Goal: Communication & Community: Answer question/provide support

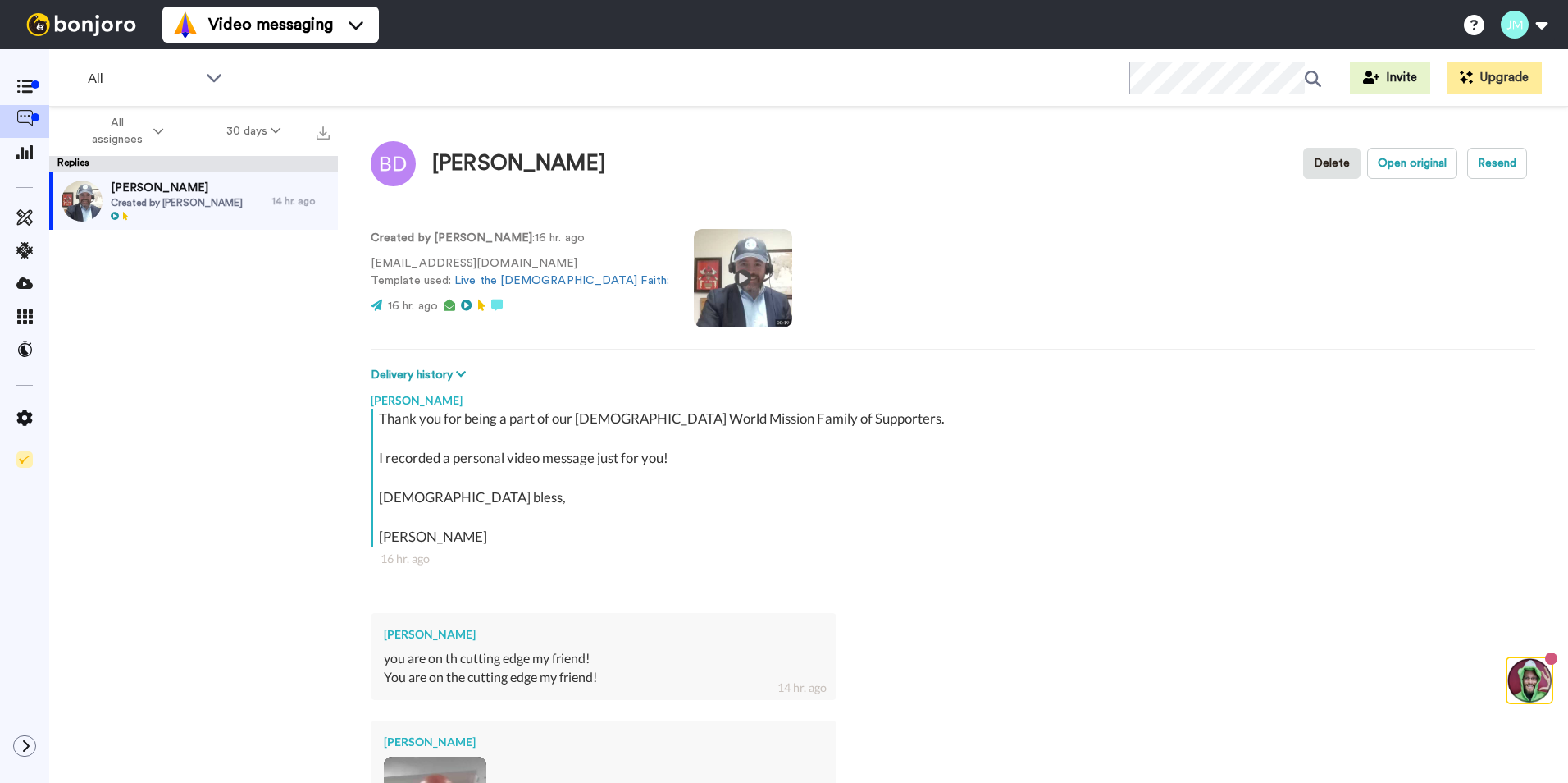
type textarea "x"
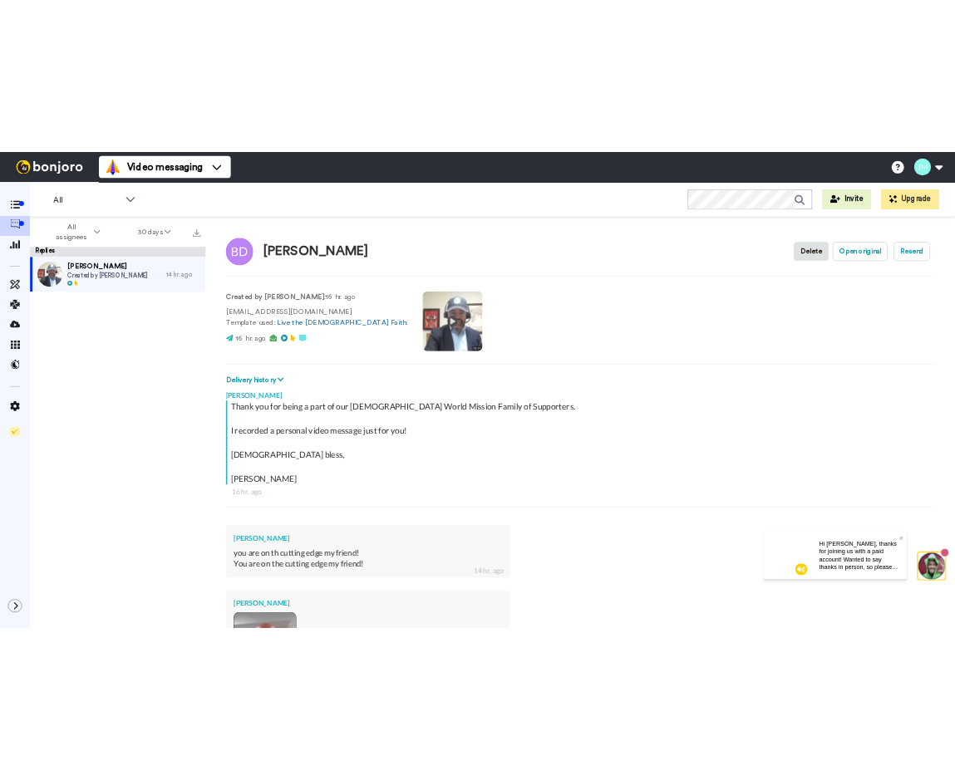
scroll to position [301, 0]
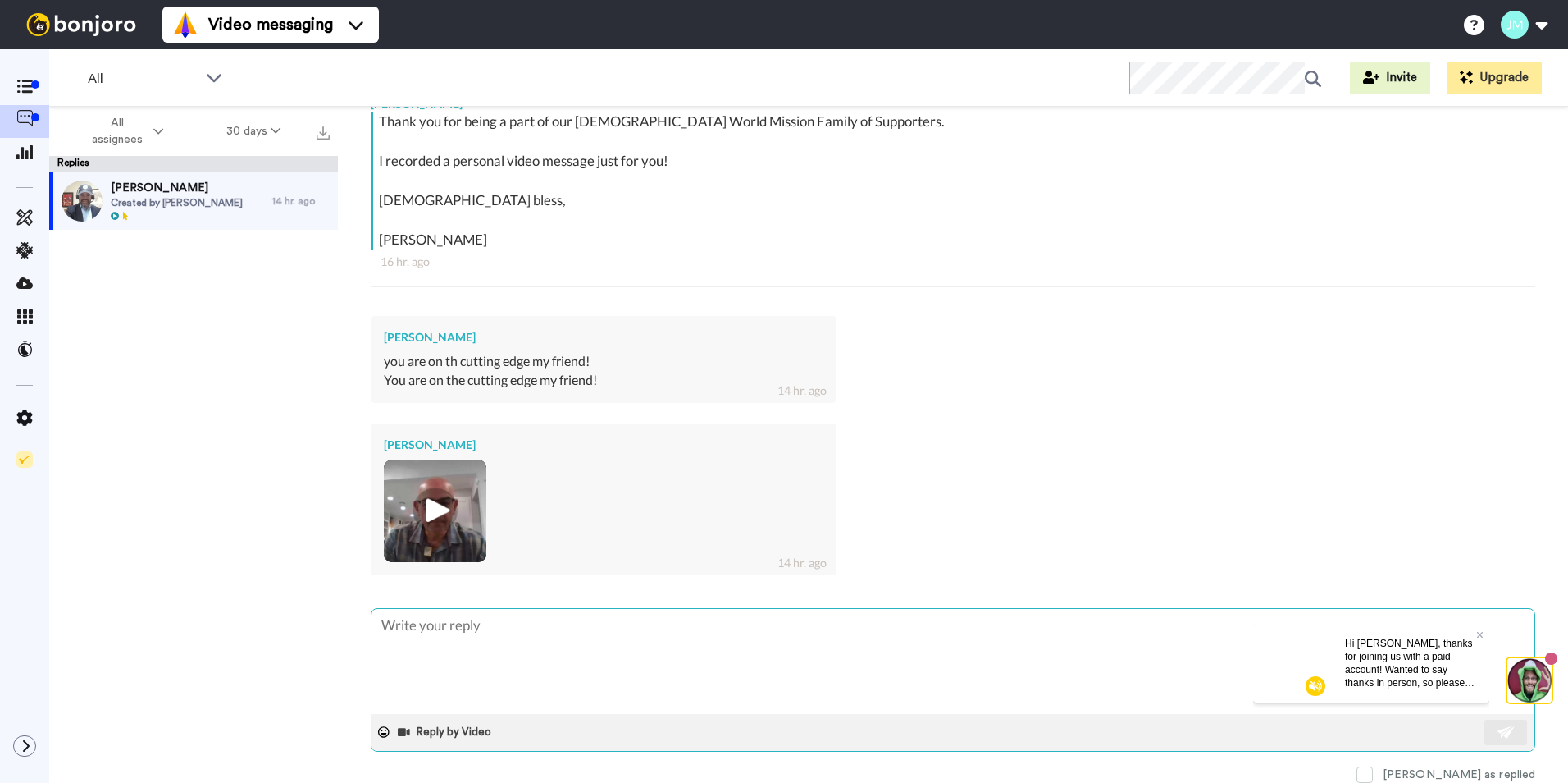
click at [607, 634] on textarea at bounding box center [952, 662] width 1162 height 105
type textarea "l"
type textarea "x"
type textarea "lo"
type textarea "x"
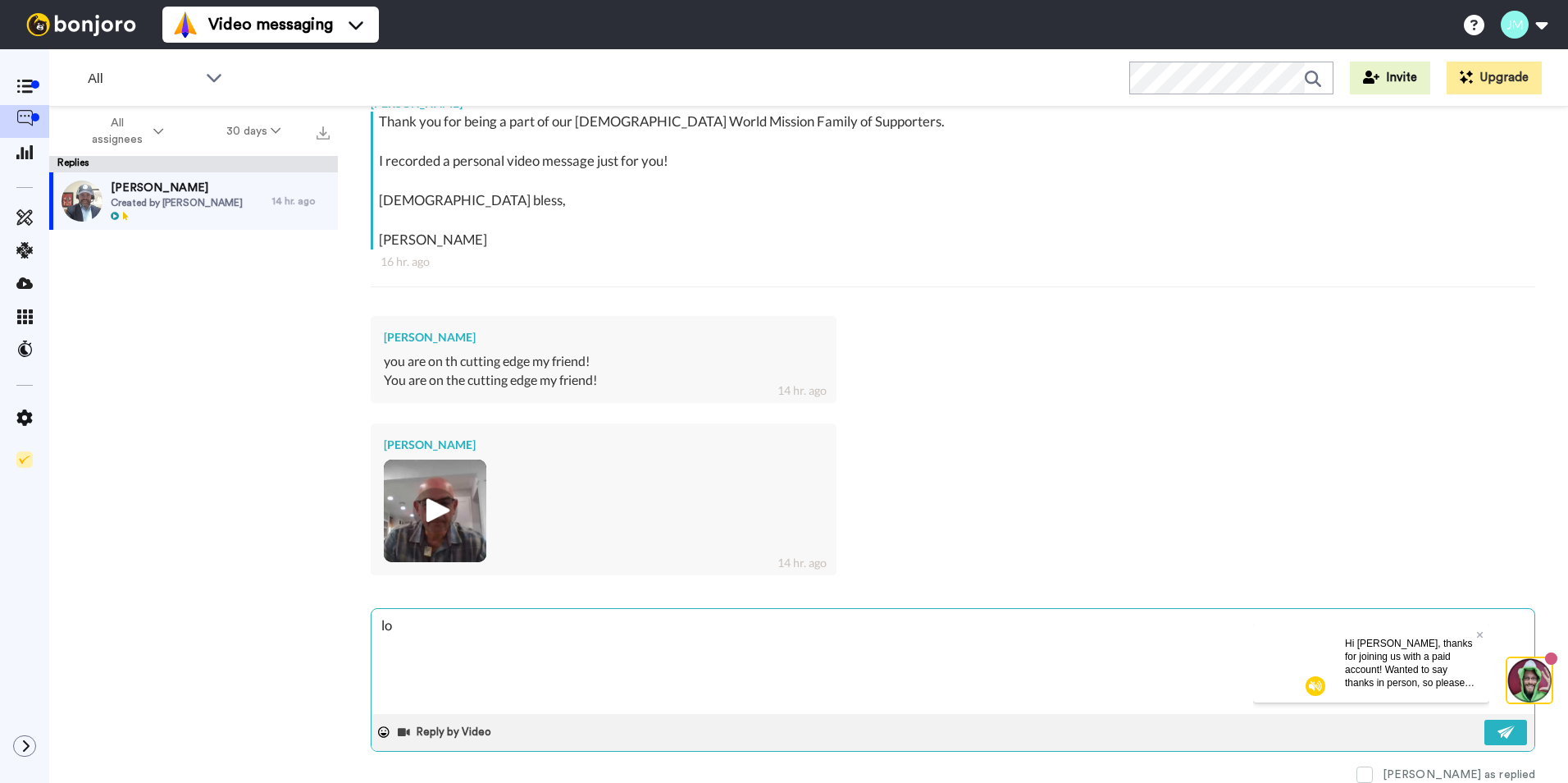
type textarea "lov"
type textarea "x"
type textarea "love"
type textarea "x"
type textarea "love"
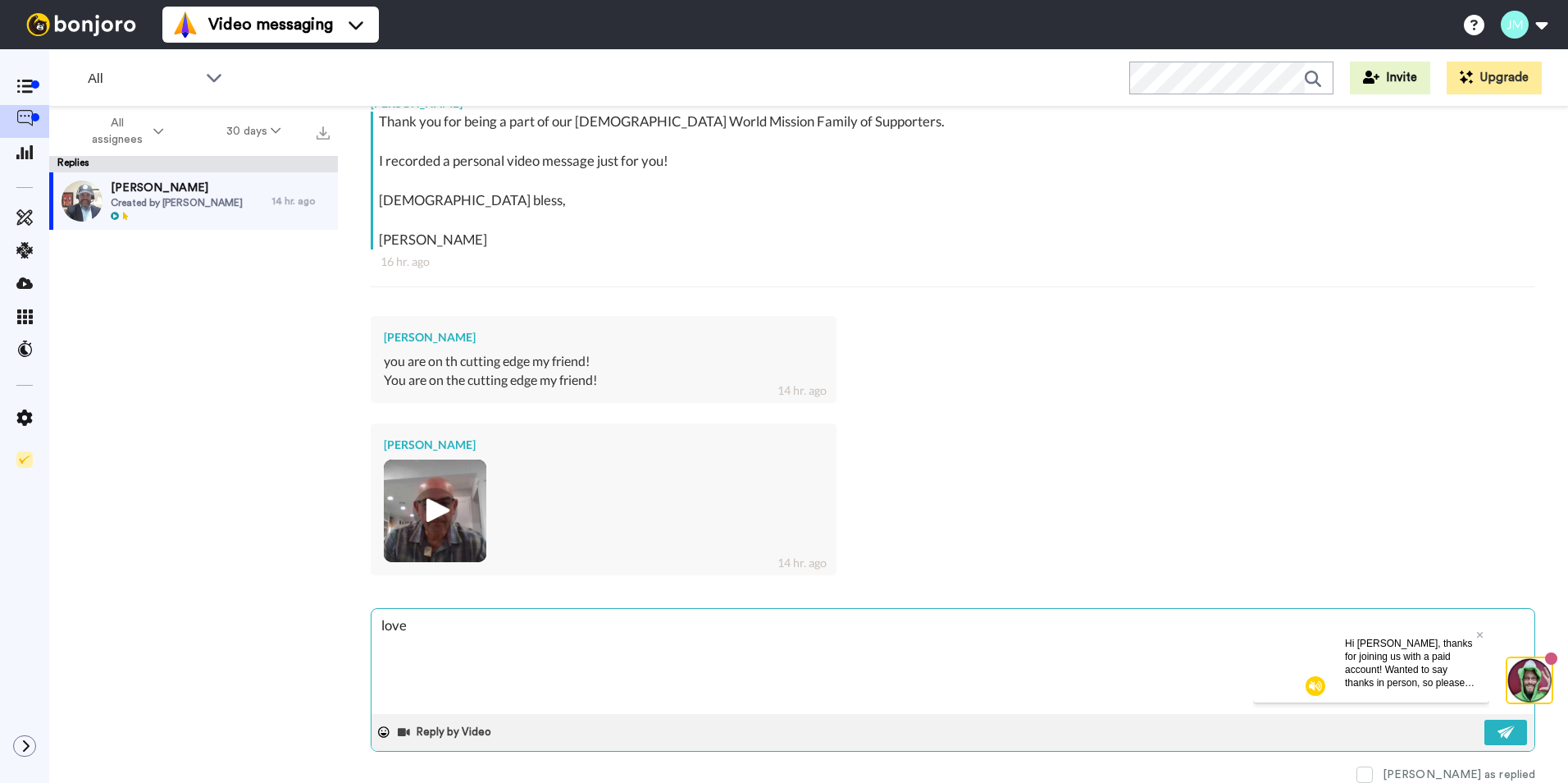
type textarea "x"
type textarea "love i"
type textarea "x"
type textarea "love it"
type textarea "x"
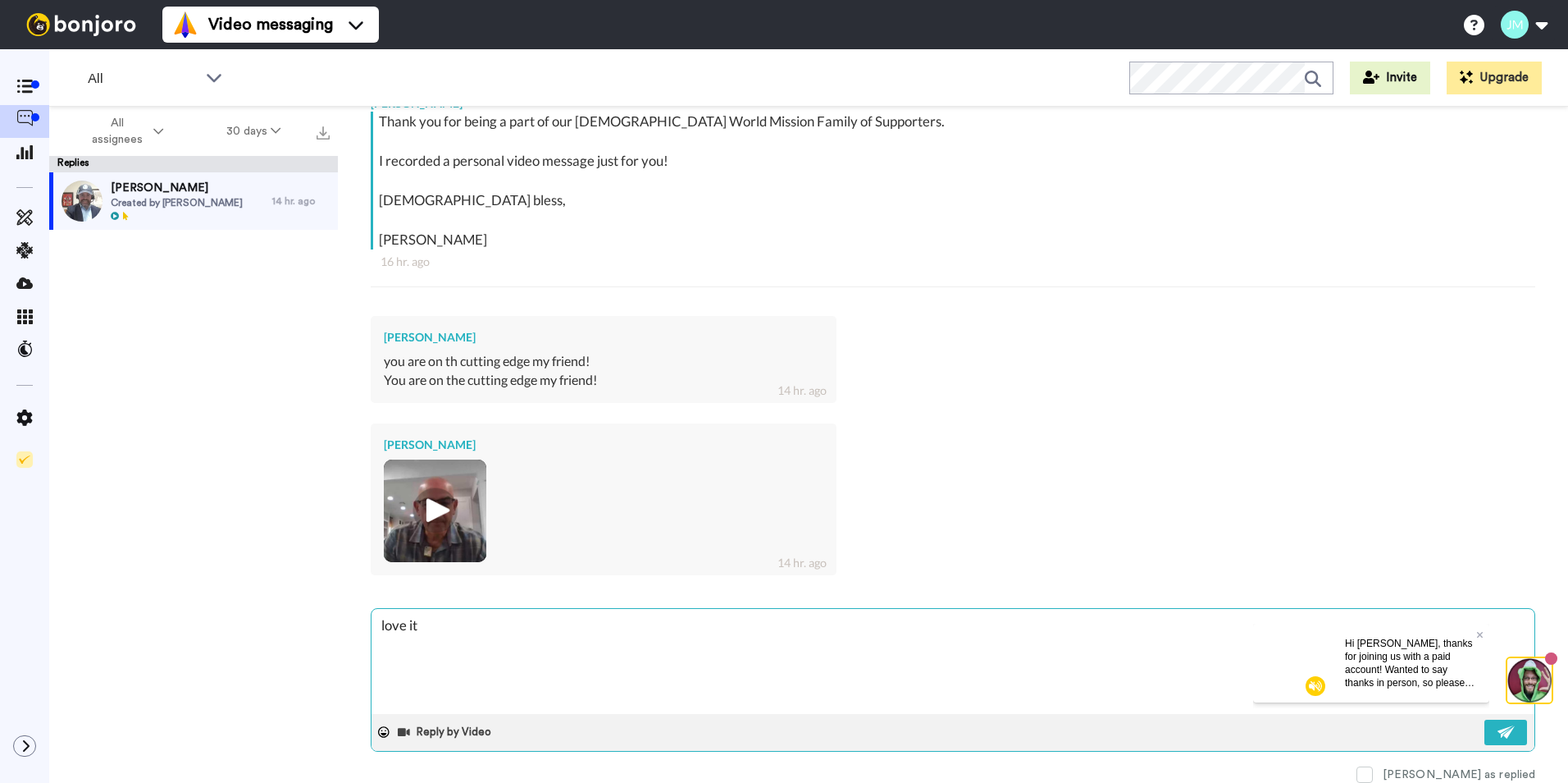
type textarea "love it!"
type textarea "x"
type textarea "love it!!"
type textarea "x"
type textarea "love it!!!"
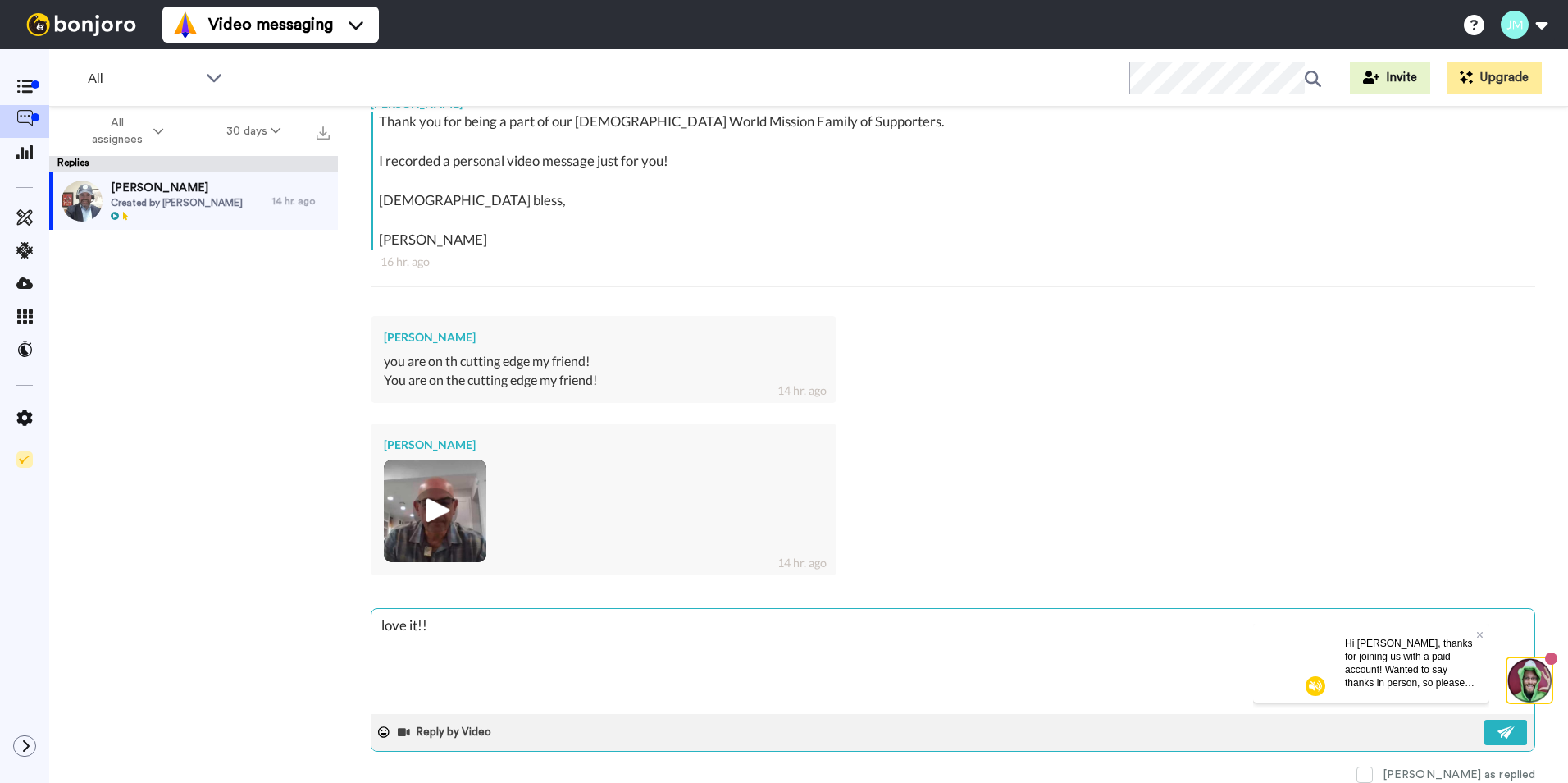
type textarea "x"
type textarea "love it!!!"
type textarea "x"
type textarea "love it!!!"
click at [1484, 731] on button at bounding box center [1505, 733] width 42 height 26
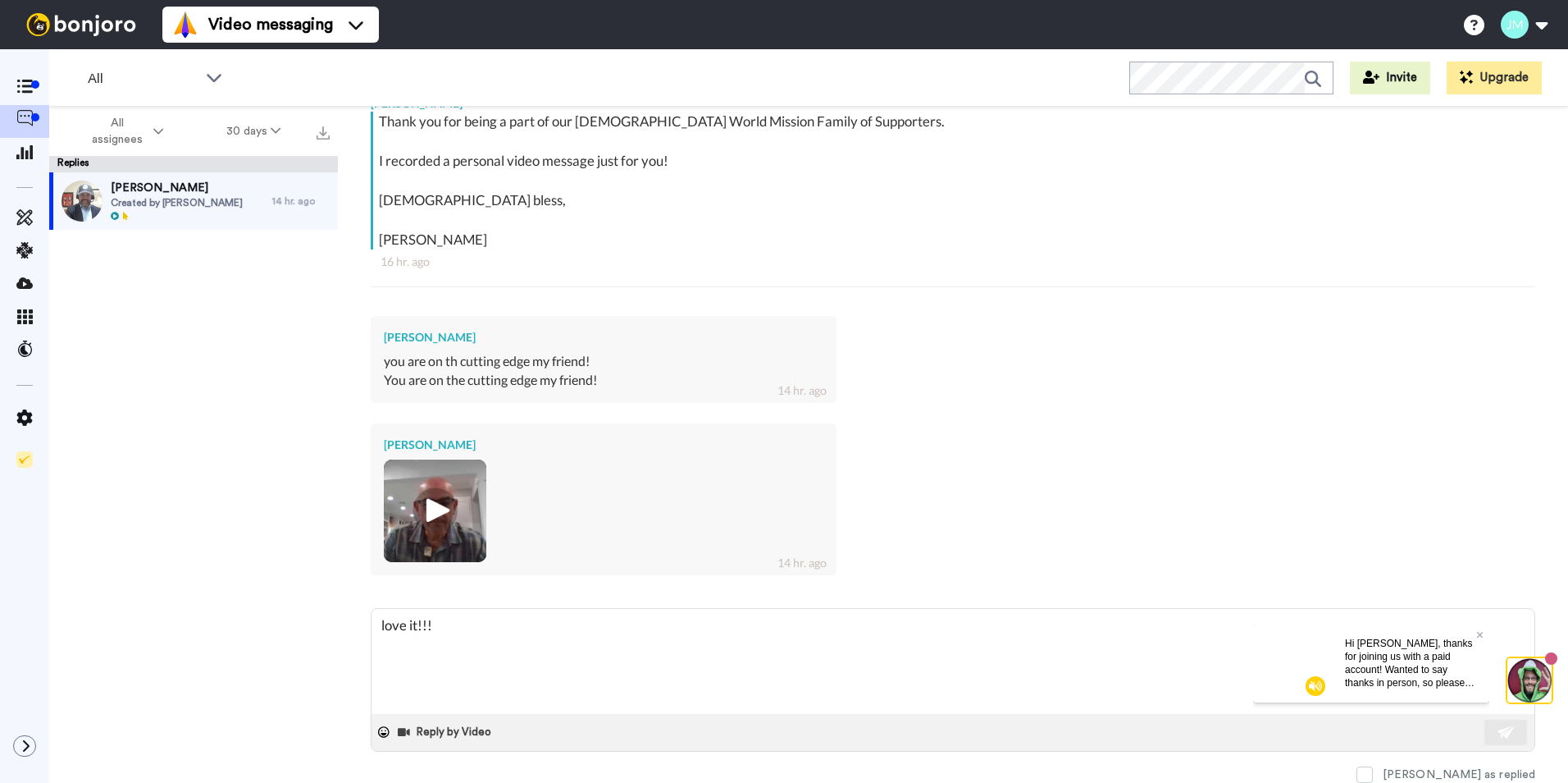
click at [1316, 407] on div "[PERSON_NAME] you are on th cutting edge my friend! You are on the cutting edge…" at bounding box center [953, 356] width 1164 height 108
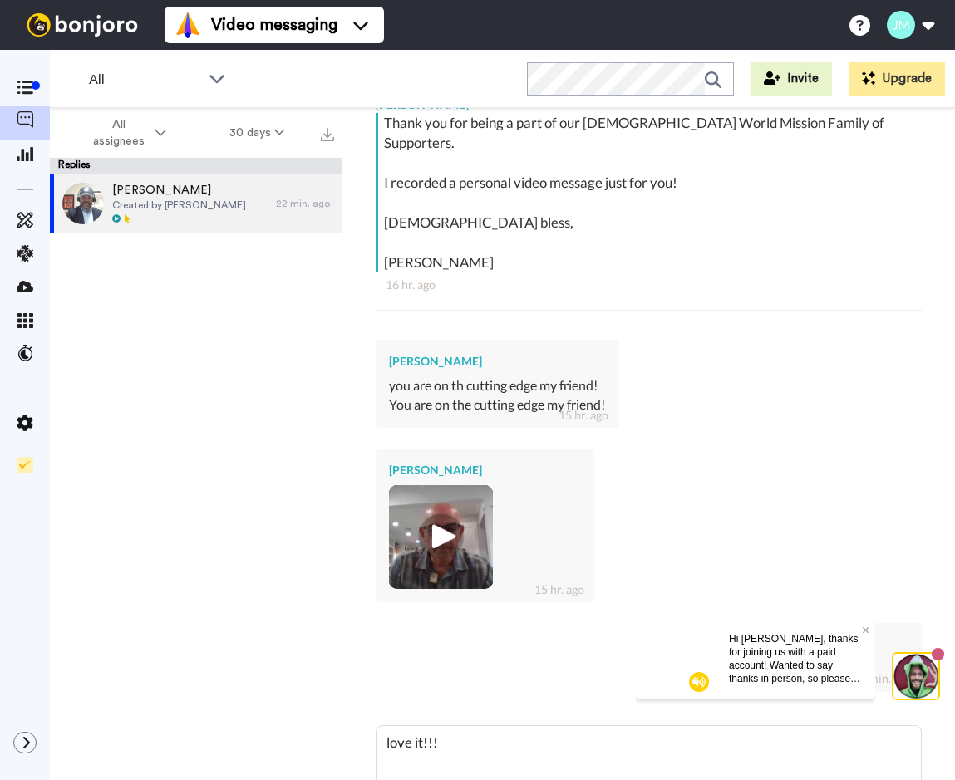
type textarea "x"
